Goal: Transaction & Acquisition: Purchase product/service

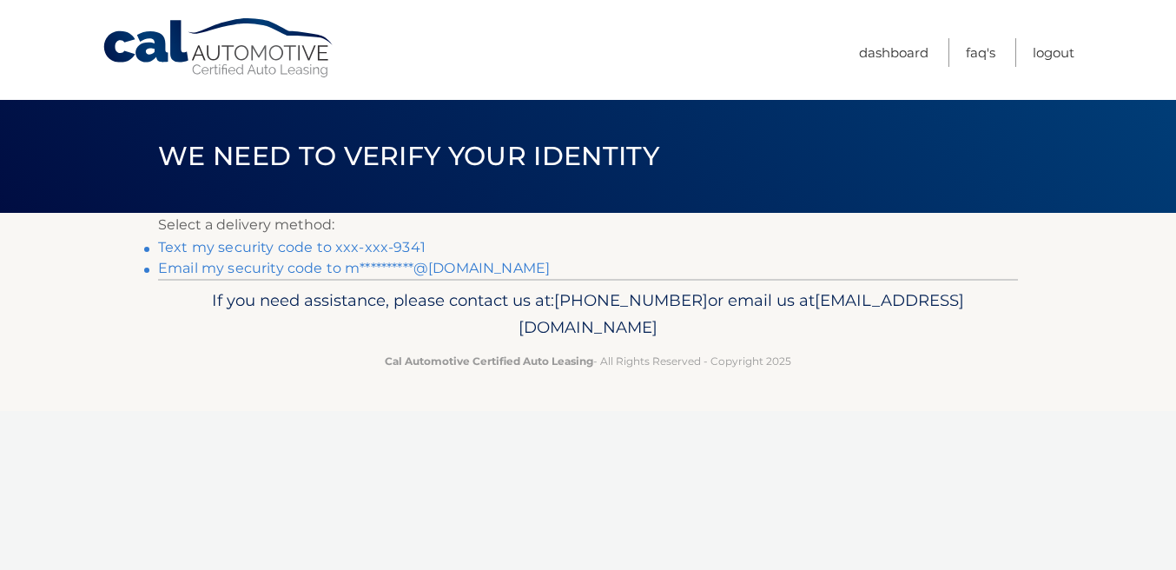
click at [375, 248] on link "Text my security code to xxx-xxx-9341" at bounding box center [292, 247] width 268 height 17
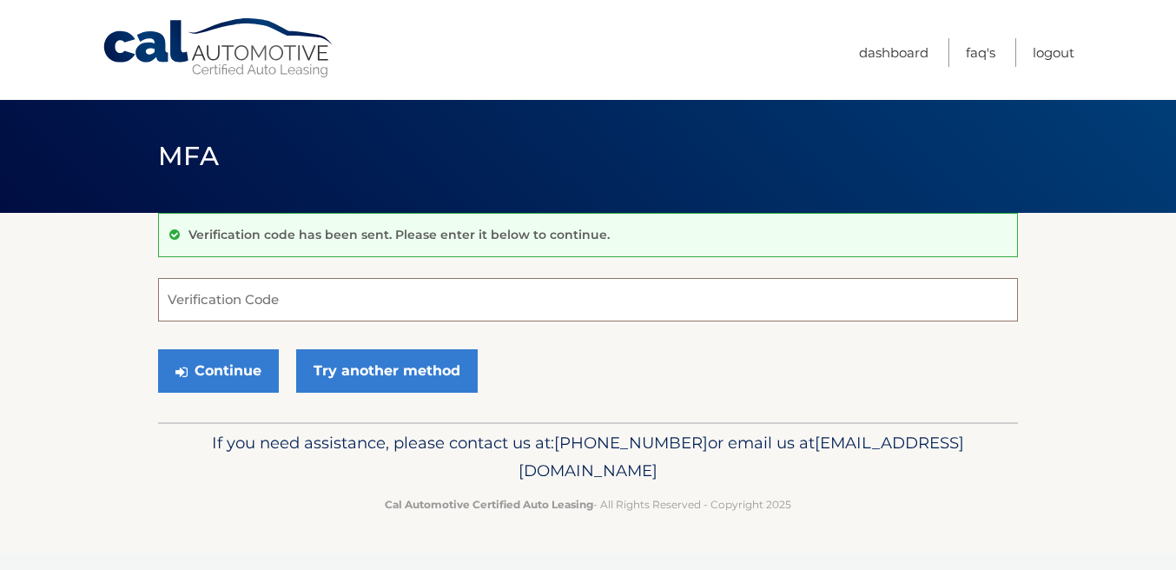
click at [376, 288] on input "Verification Code" at bounding box center [588, 299] width 860 height 43
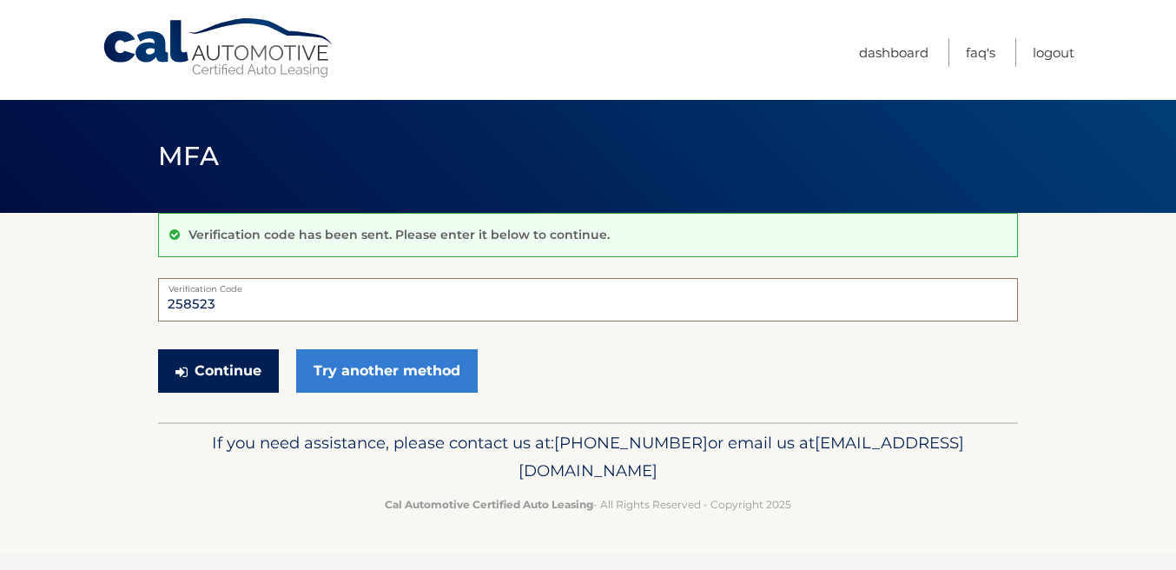
type input "258523"
click at [240, 374] on button "Continue" at bounding box center [218, 370] width 121 height 43
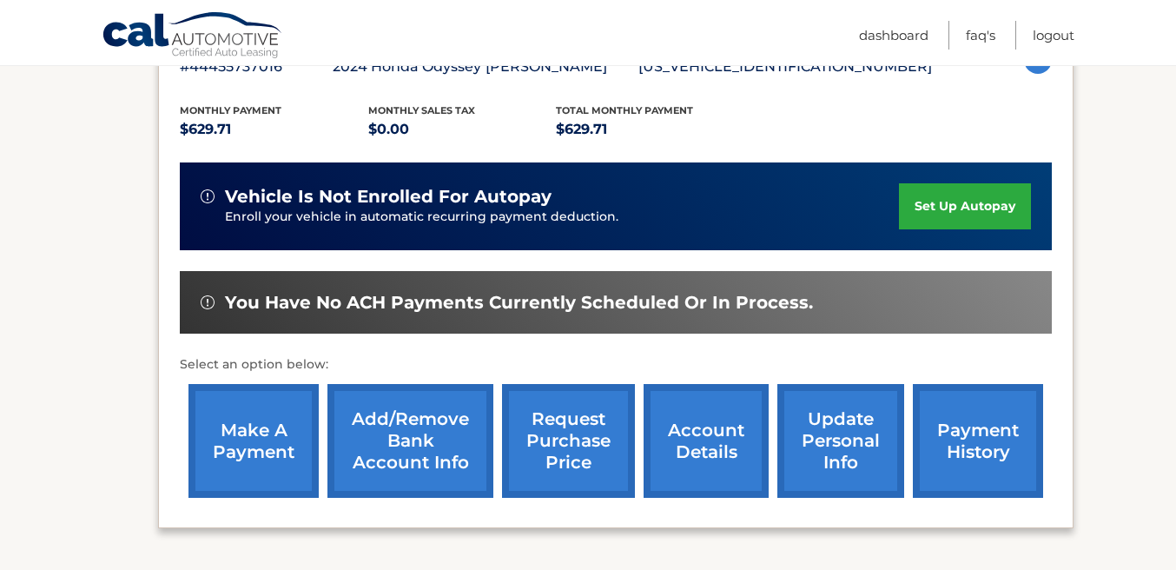
scroll to position [342, 0]
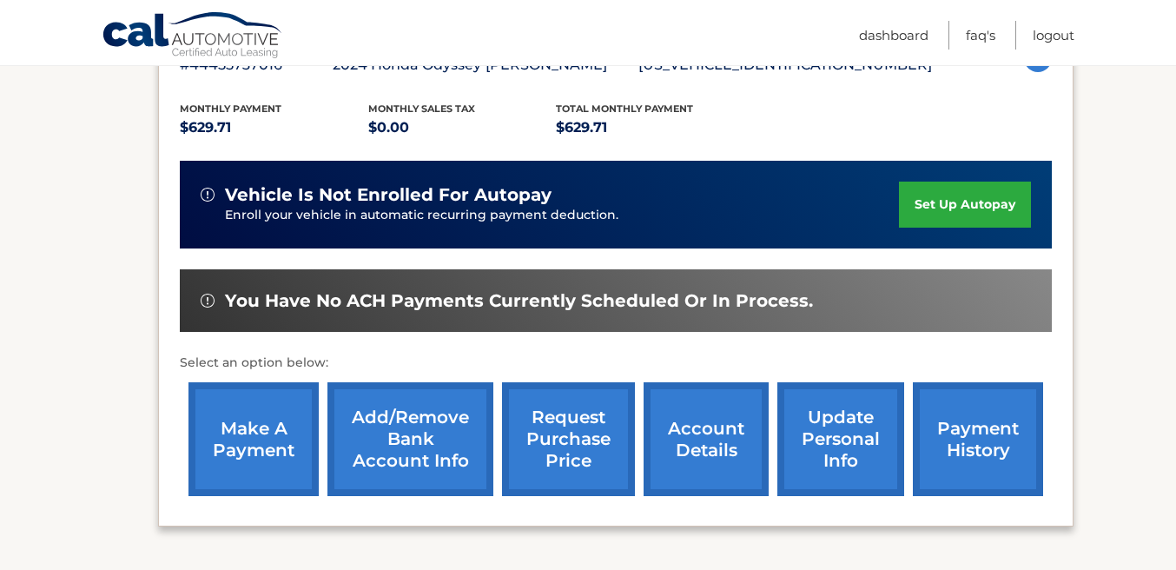
click at [264, 430] on link "make a payment" at bounding box center [254, 439] width 130 height 114
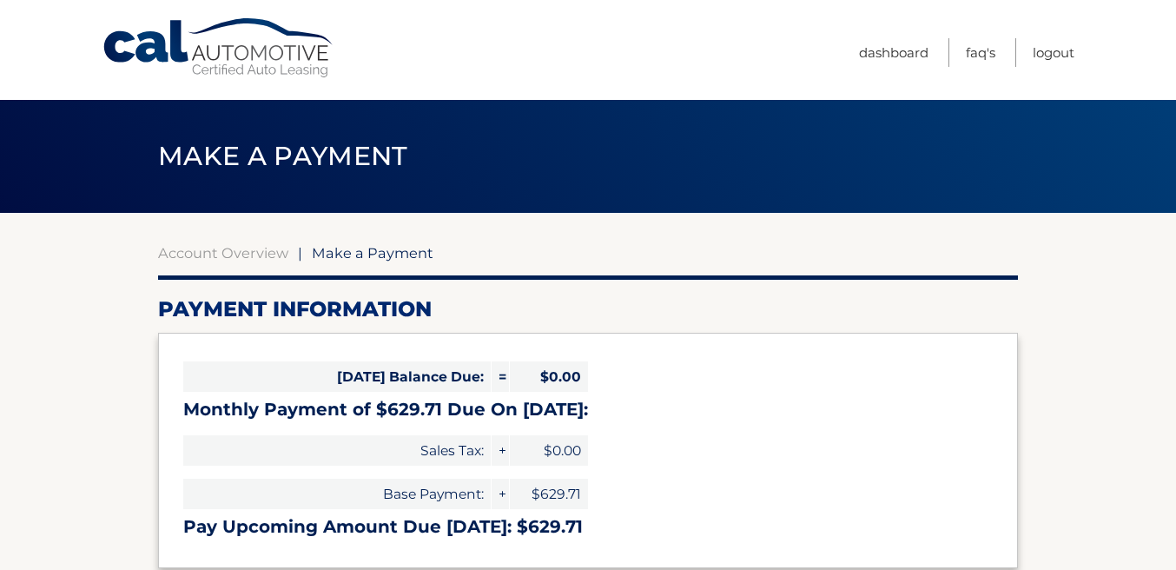
select select "MzhkYTcyODAtNGE2Ny00ZjNhLWI4NTUtYjQ0MmM5Y2Y3NWMy"
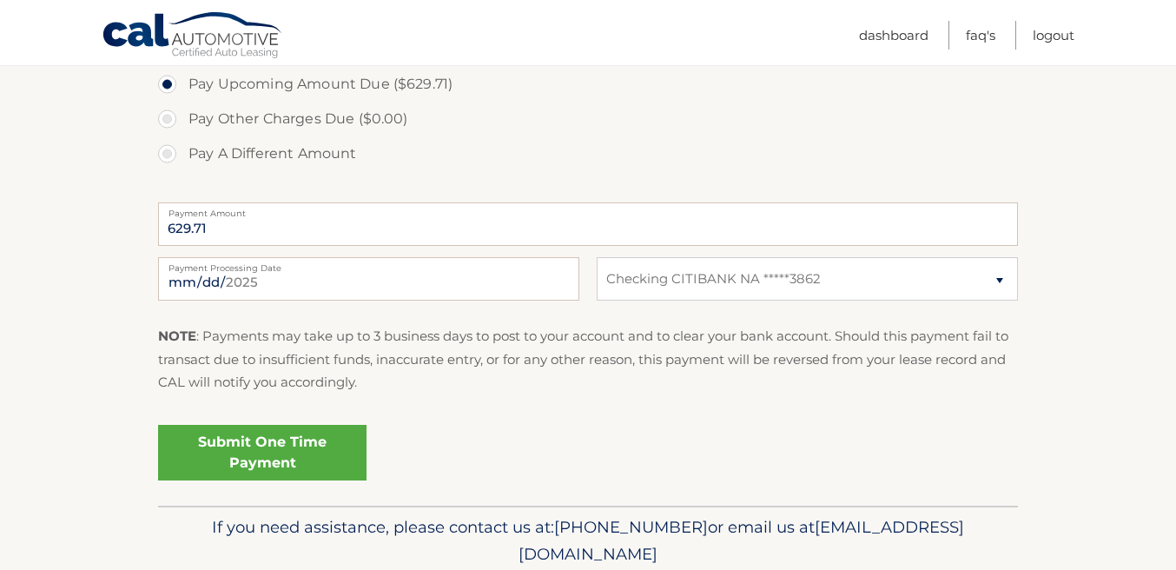
scroll to position [610, 0]
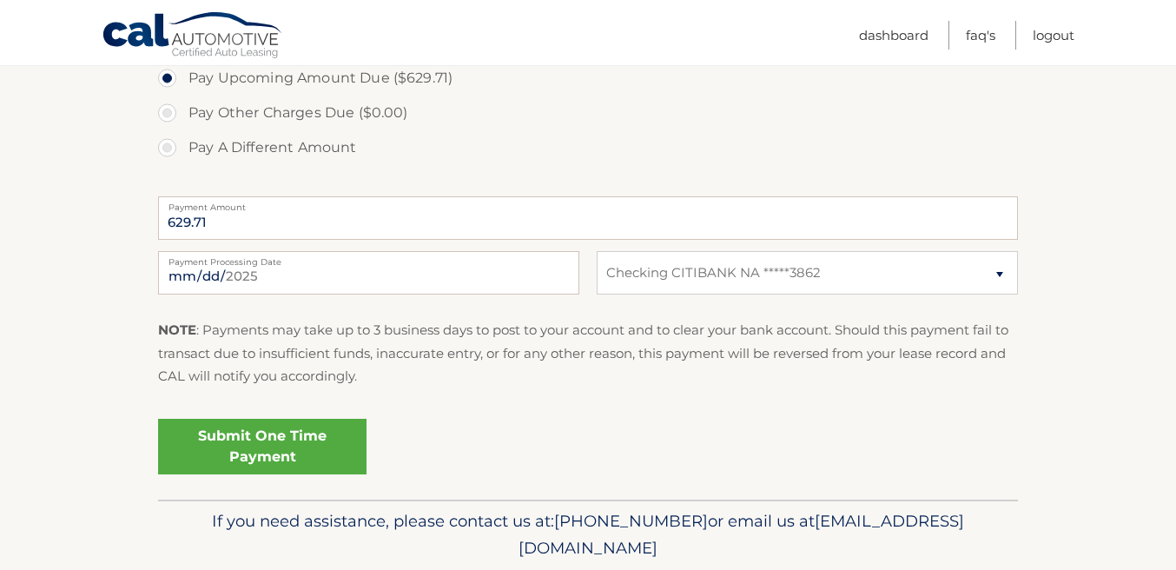
click at [287, 447] on link "Submit One Time Payment" at bounding box center [262, 447] width 209 height 56
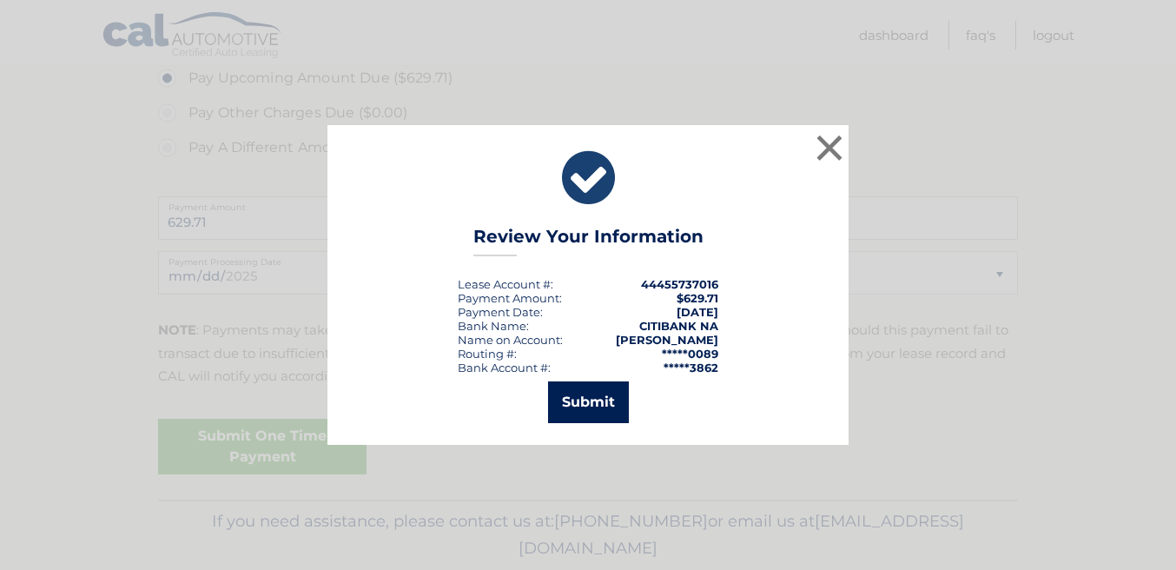
click at [588, 401] on button "Submit" at bounding box center [588, 402] width 81 height 42
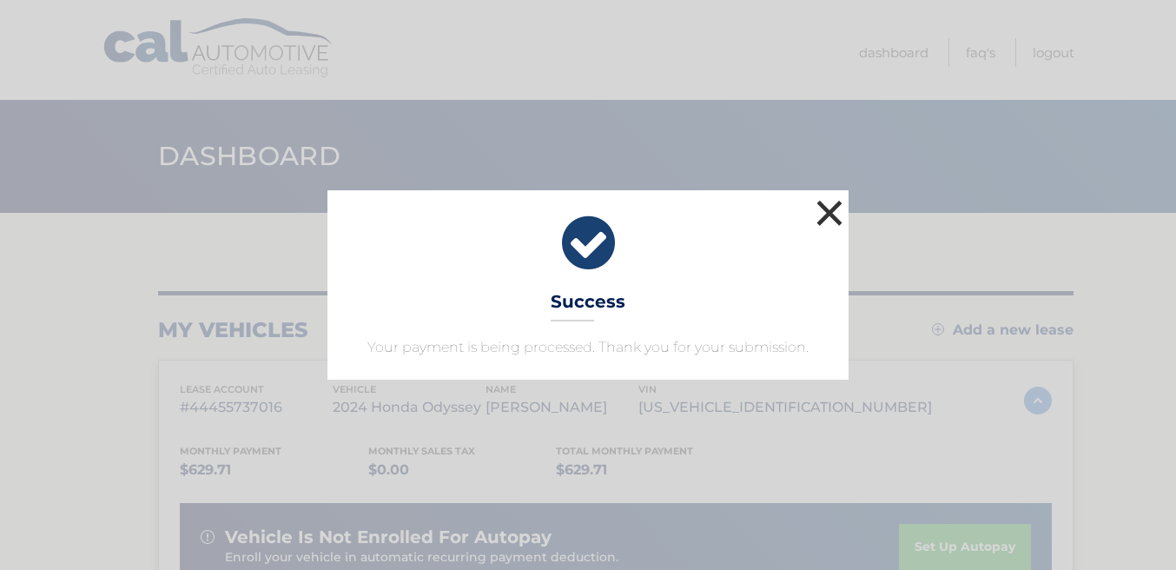
click at [830, 207] on button "×" at bounding box center [829, 212] width 35 height 35
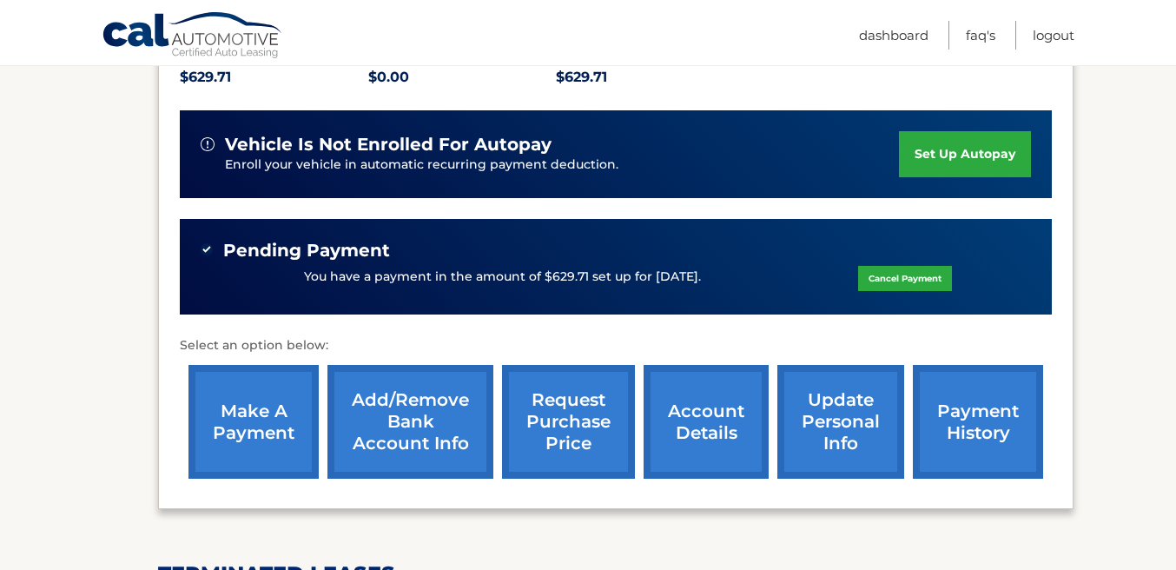
scroll to position [392, 0]
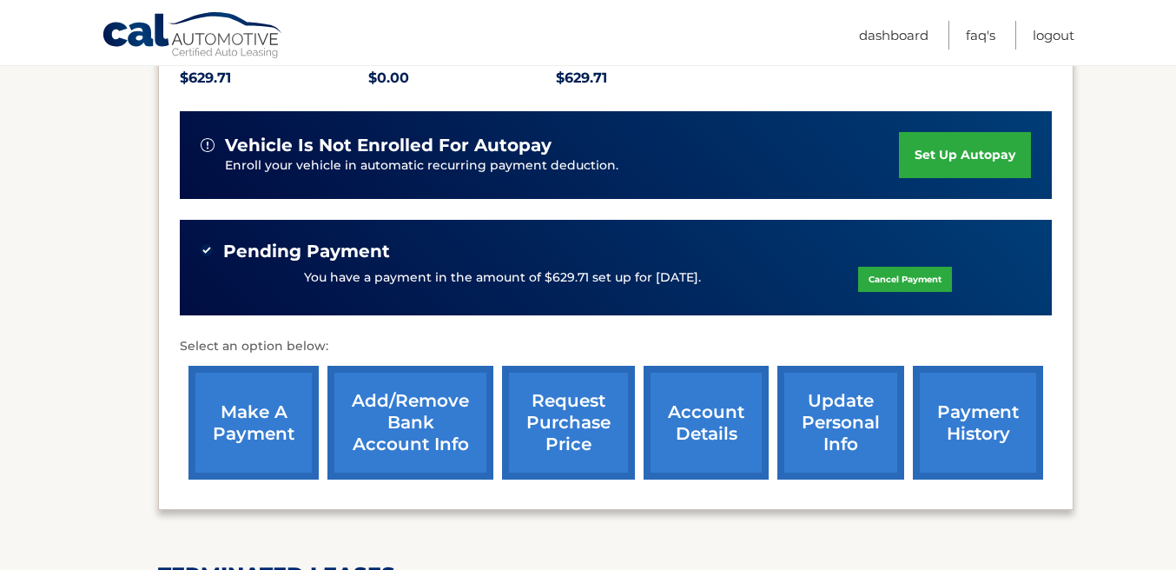
click at [701, 429] on link "account details" at bounding box center [706, 423] width 125 height 114
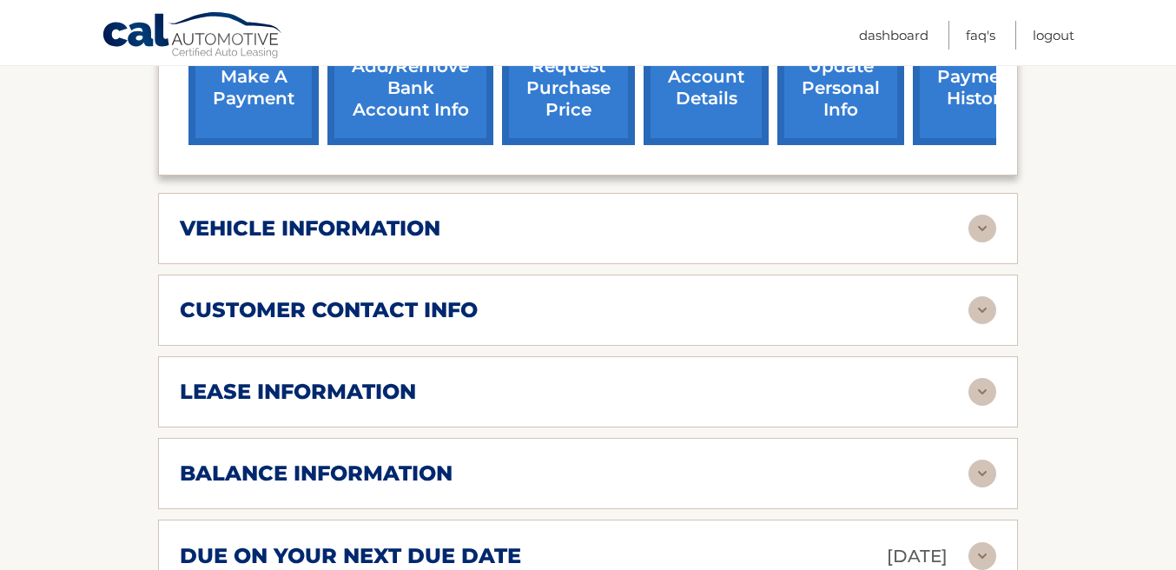
scroll to position [783, 0]
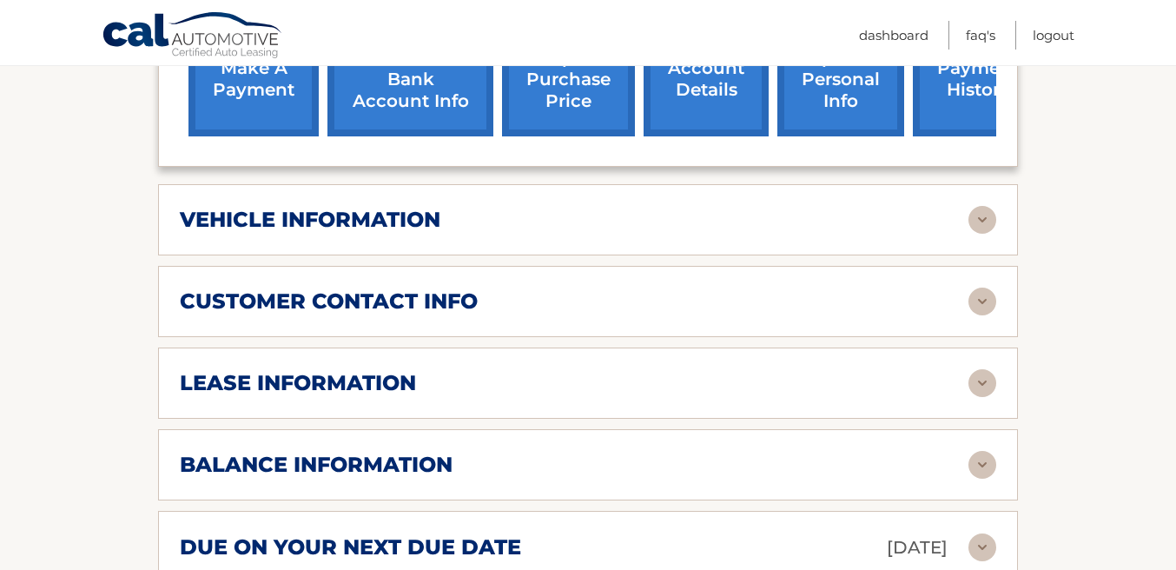
click at [692, 370] on div "lease information" at bounding box center [574, 383] width 789 height 26
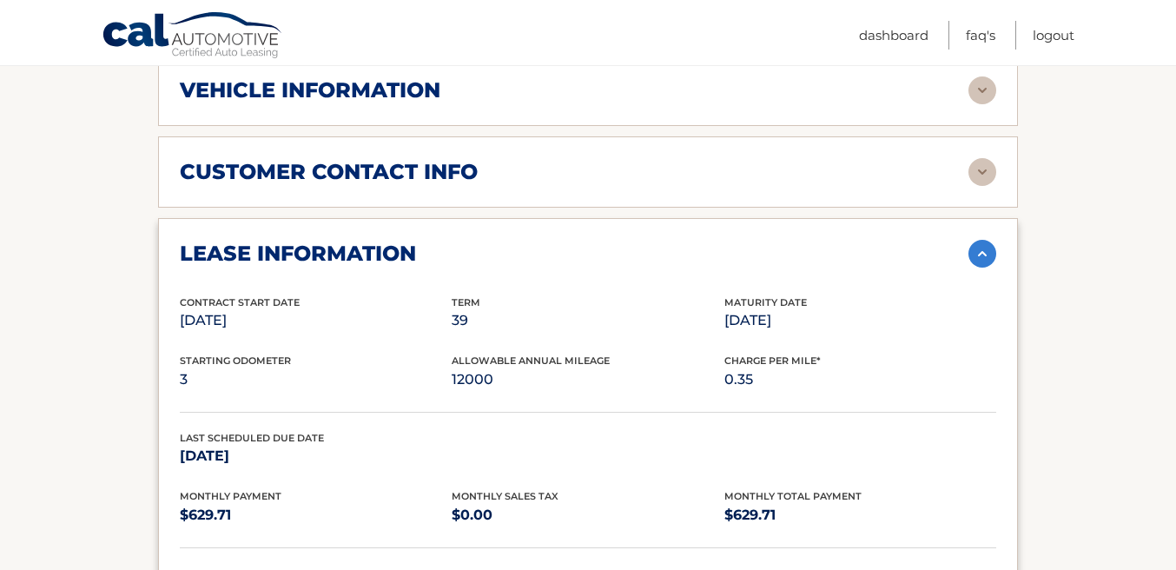
scroll to position [913, 0]
